Goal: Information Seeking & Learning: Understand process/instructions

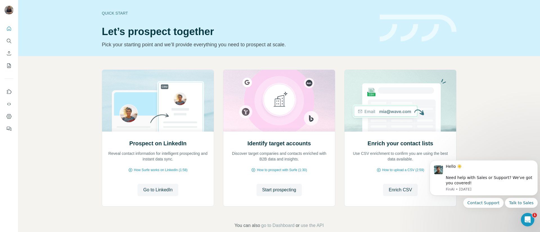
drag, startPoint x: 153, startPoint y: 170, endPoint x: 83, endPoint y: 128, distance: 81.7
click at [83, 128] on div "Prospect on LinkedIn Reveal contact information for intelligent prospecting and…" at bounding box center [278, 149] width 521 height 187
drag, startPoint x: 144, startPoint y: 169, endPoint x: 78, endPoint y: 150, distance: 69.5
click at [78, 150] on div "Prospect on LinkedIn Reveal contact information for intelligent prospecting and…" at bounding box center [278, 149] width 521 height 187
click at [143, 167] on div "Prospect on LinkedIn Reveal contact information for intelligent prospecting and…" at bounding box center [158, 169] width 112 height 75
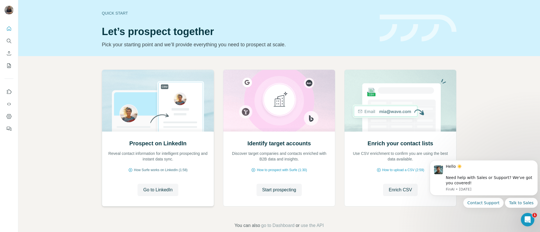
click at [144, 171] on span "How Surfe works on LinkedIn (1:58)" at bounding box center [161, 170] width 54 height 5
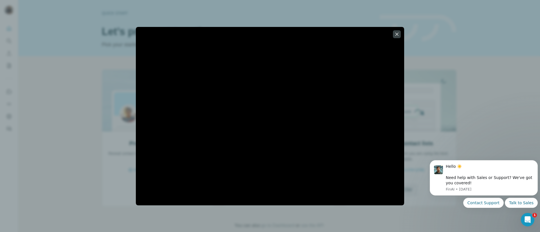
click at [469, 123] on div at bounding box center [270, 116] width 540 height 232
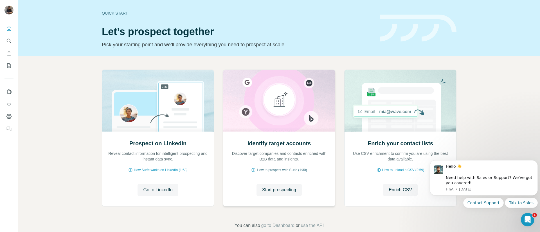
click at [273, 170] on span "How to prospect with Surfe (1:30)" at bounding box center [282, 170] width 50 height 5
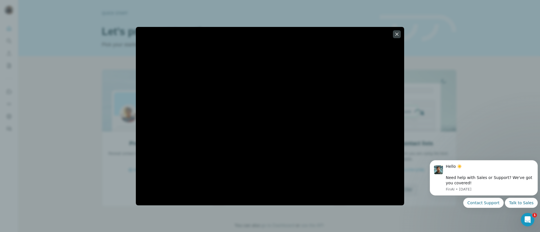
click at [446, 86] on div at bounding box center [270, 116] width 540 height 232
